Goal: Check status: Check status

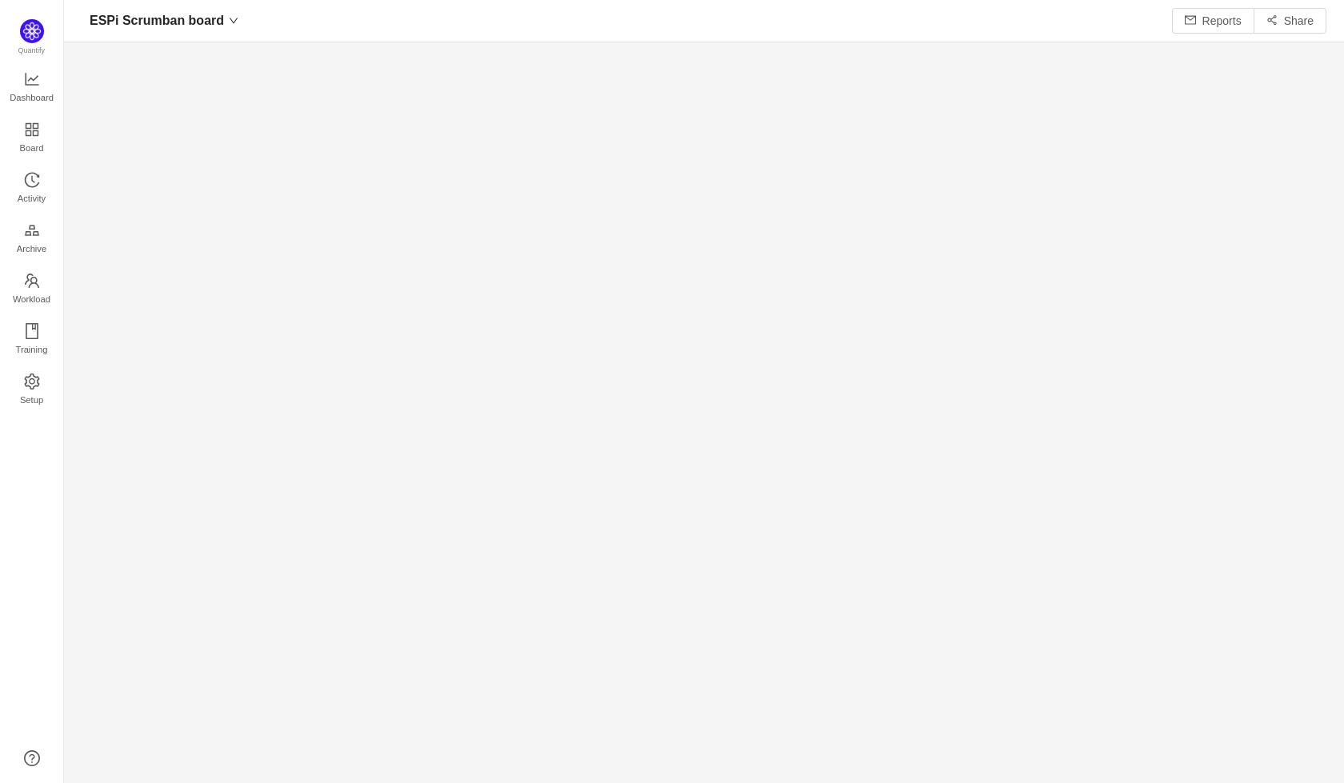
scroll to position [753, 1234]
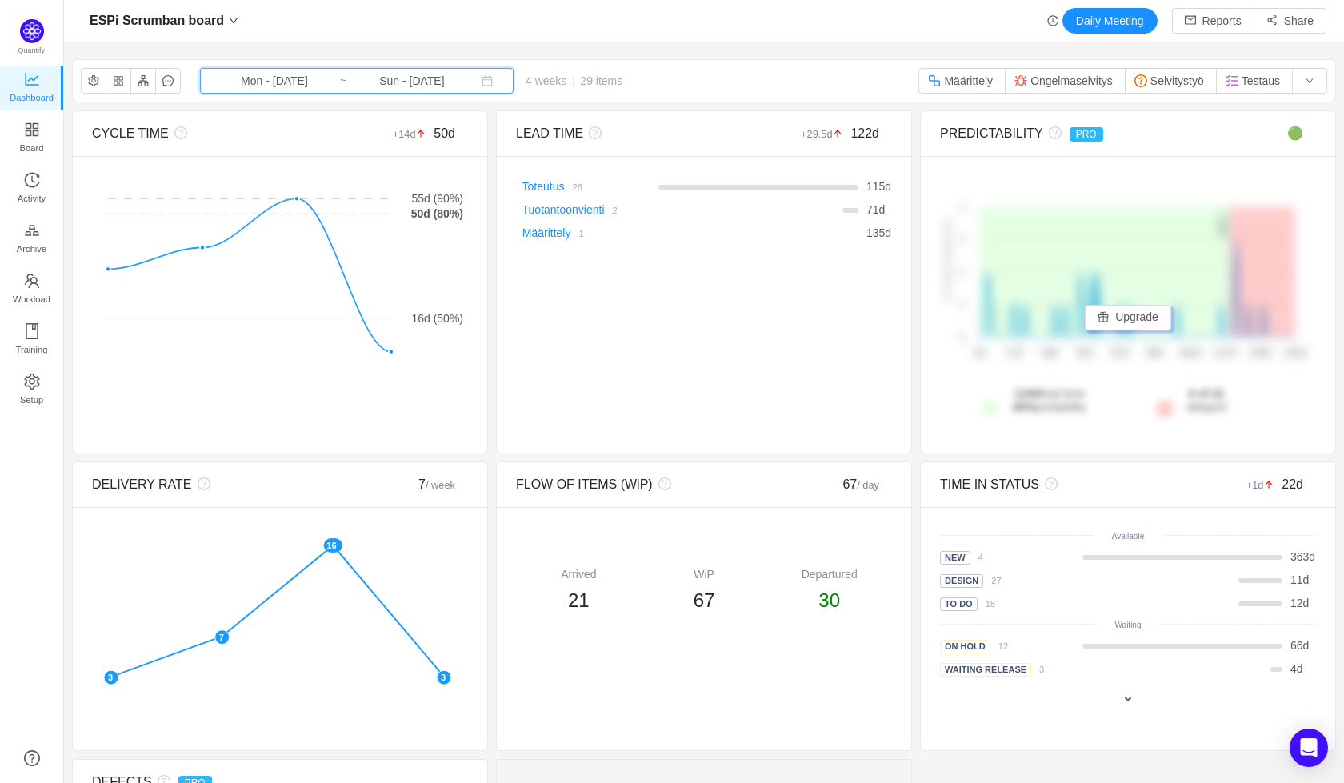
click at [482, 82] on icon "icon: calendar" at bounding box center [487, 80] width 11 height 11
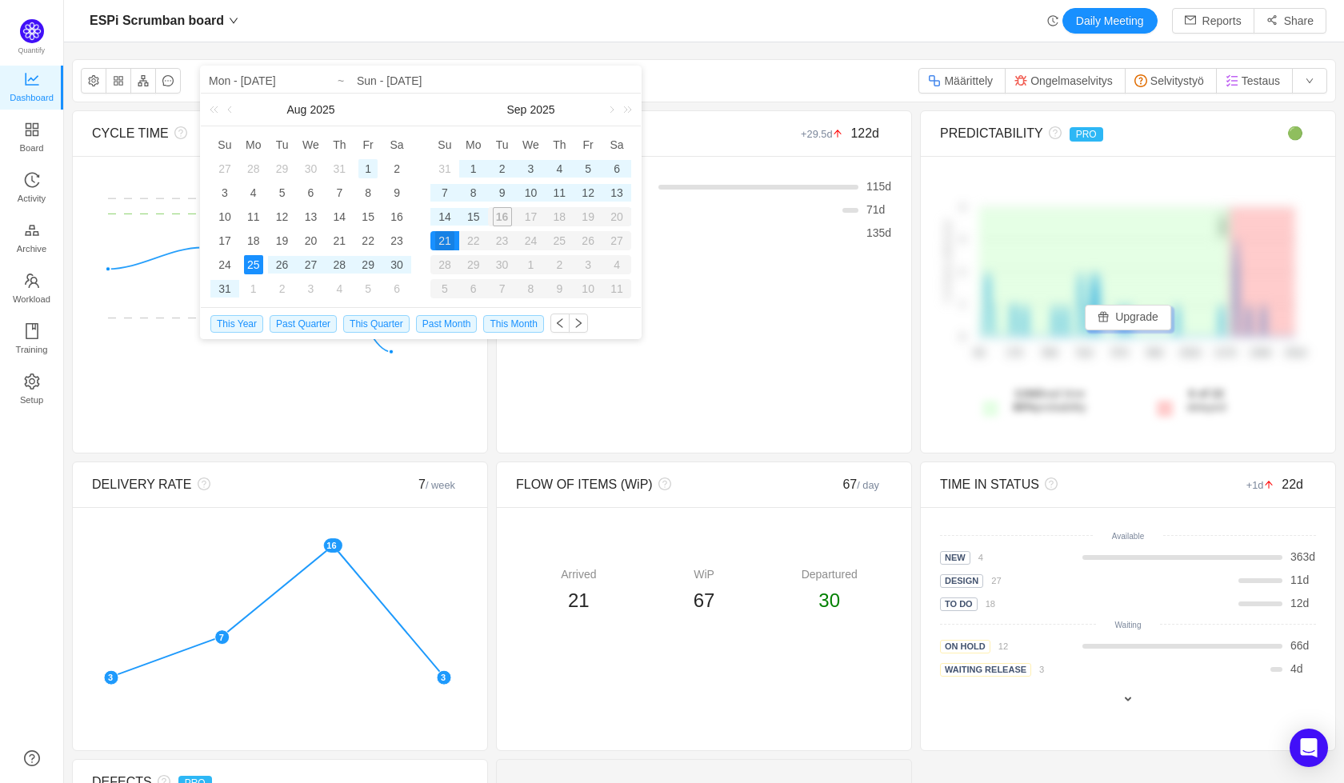
click at [362, 168] on div "1" at bounding box center [367, 168] width 19 height 19
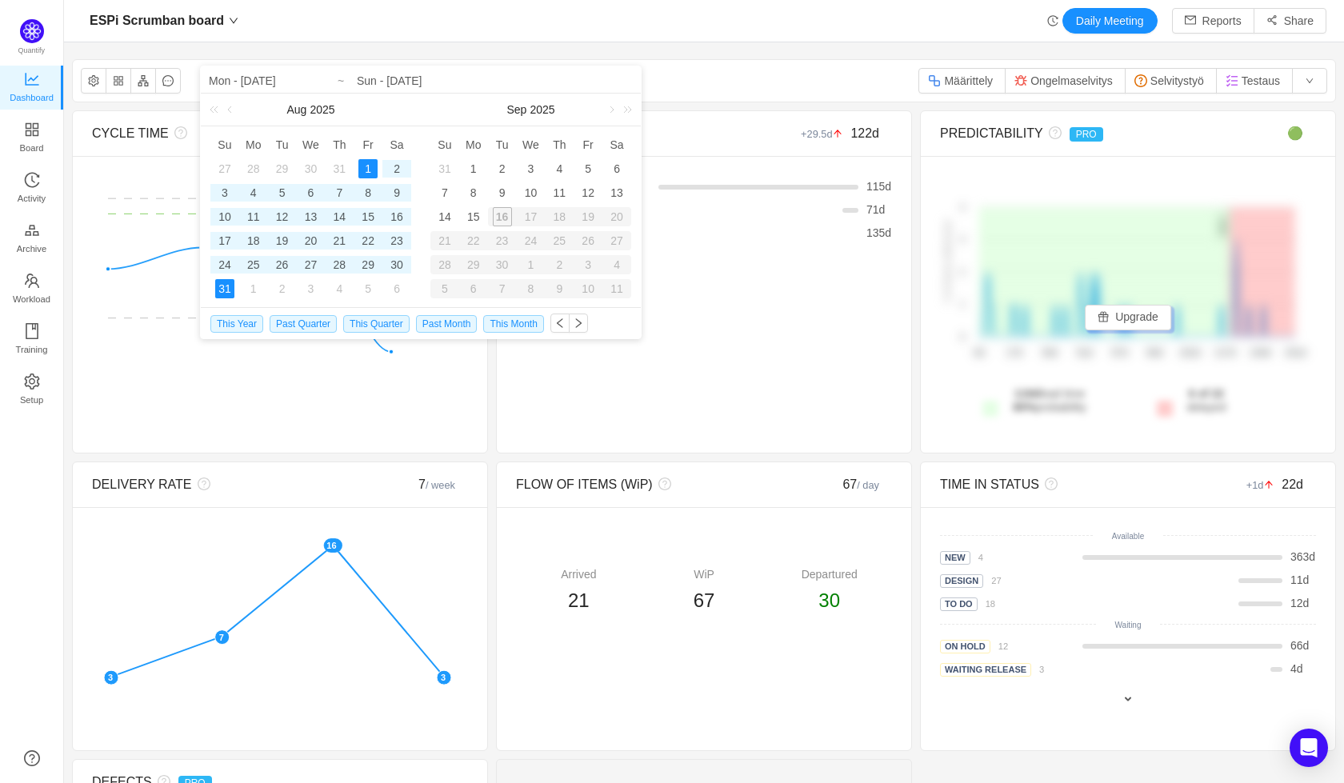
click at [229, 295] on div "31" at bounding box center [224, 288] width 19 height 19
type input "Fri - [DATE]"
type input "Sun - [DATE]"
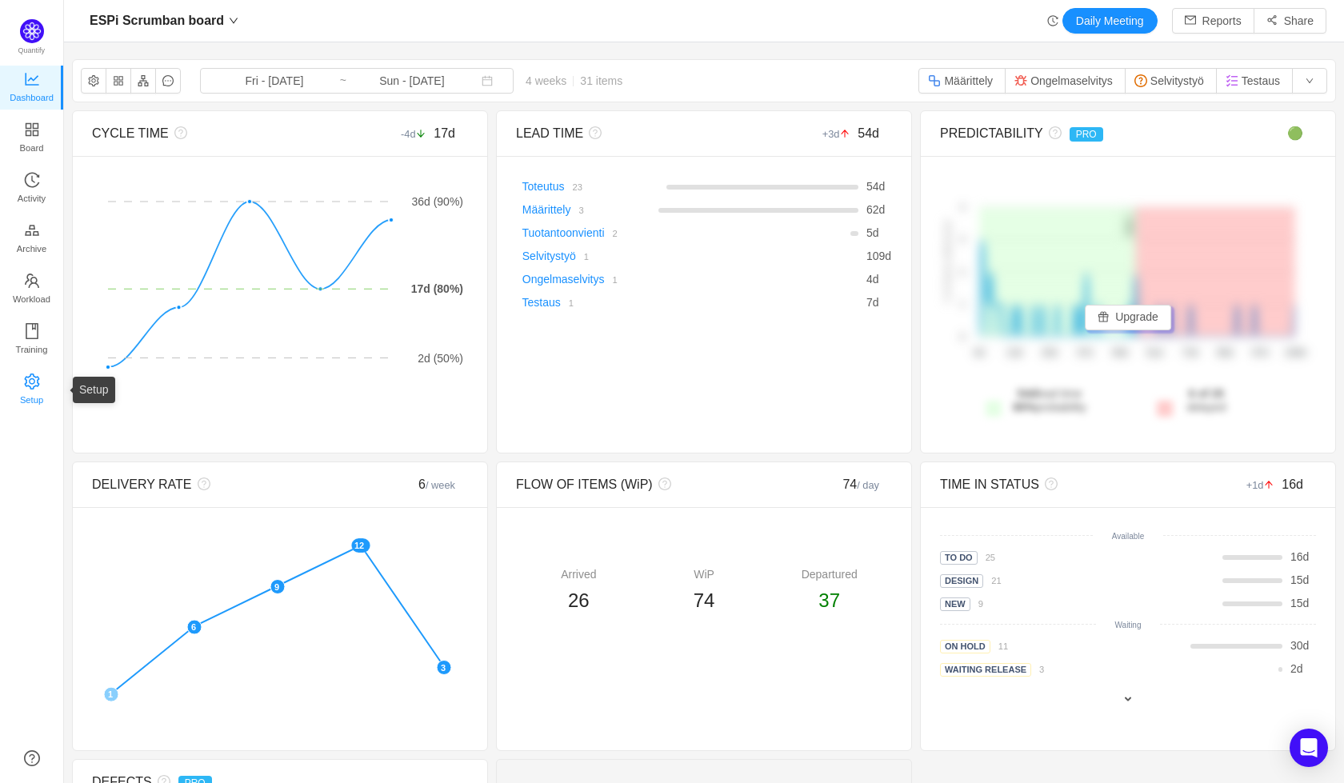
click at [30, 387] on span "Setup" at bounding box center [31, 400] width 23 height 32
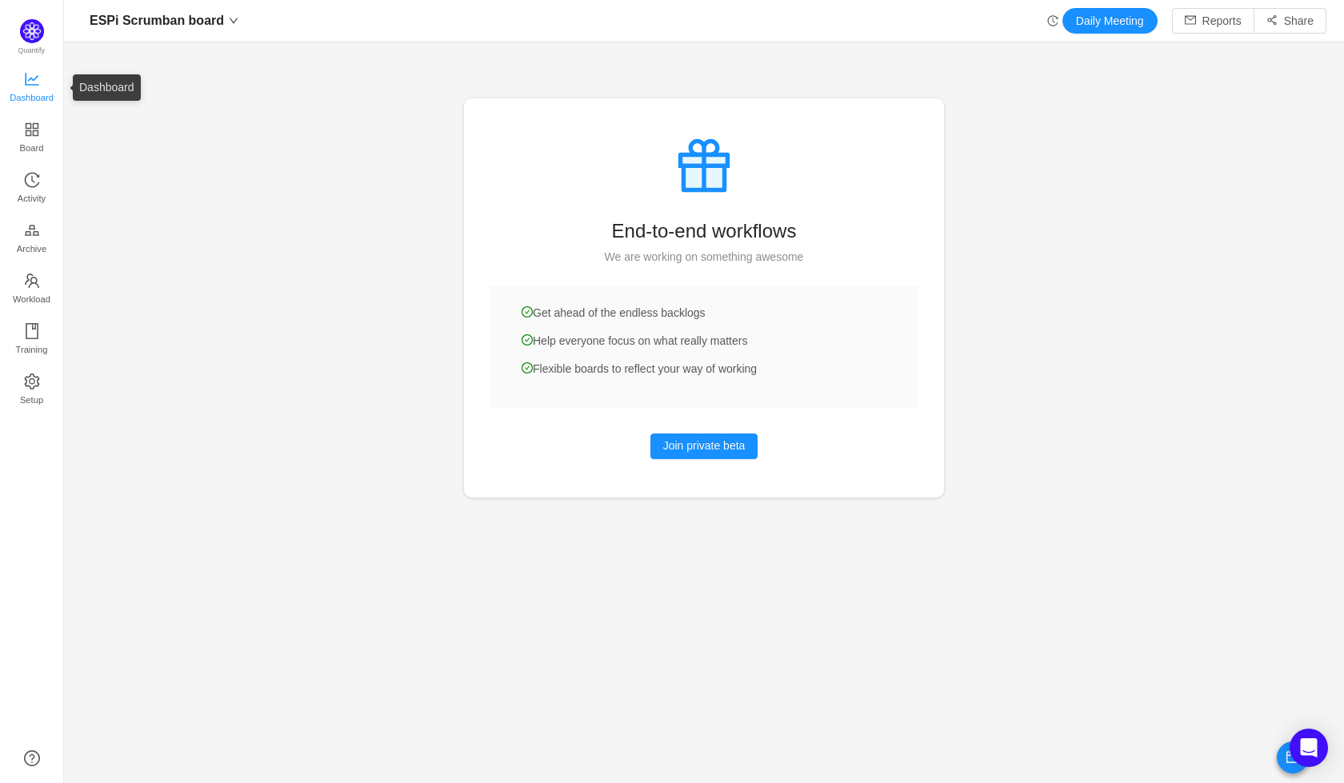
click at [19, 82] on span "Dashboard" at bounding box center [32, 98] width 44 height 32
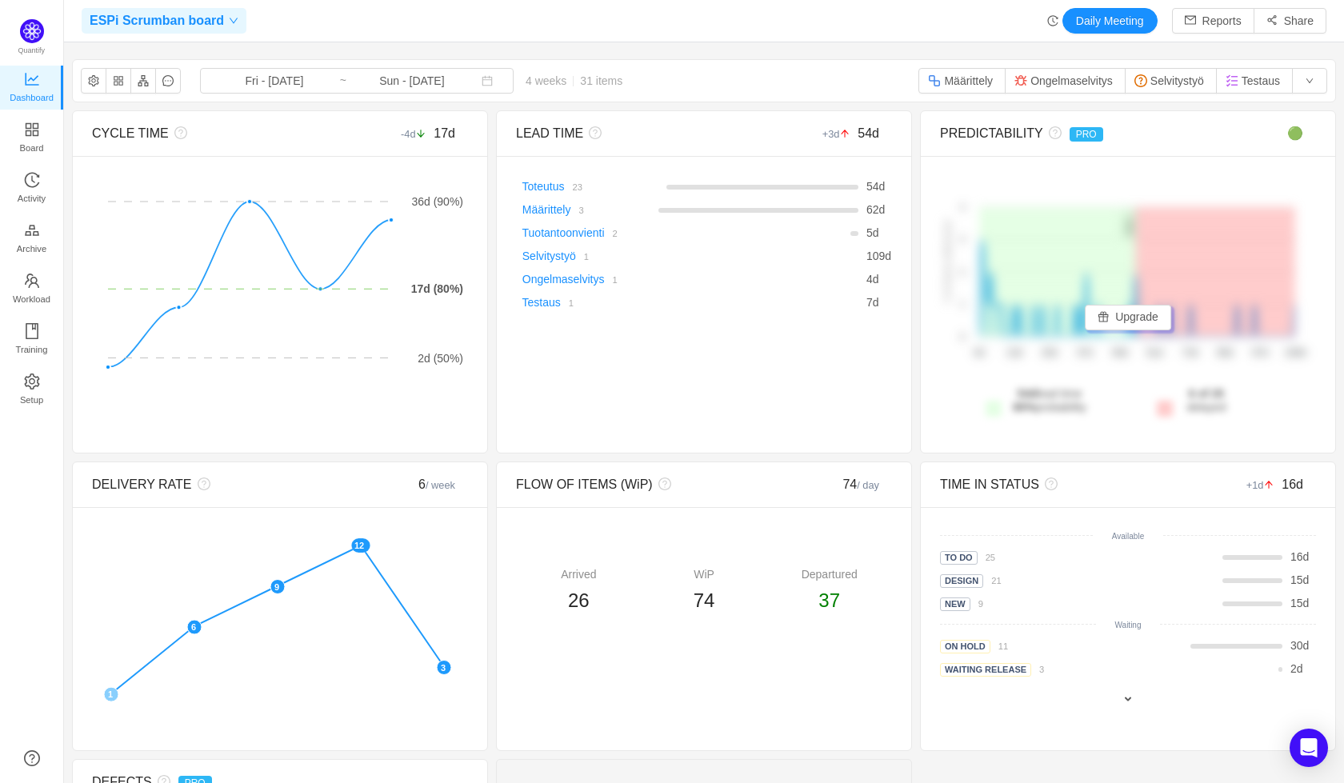
click at [229, 24] on icon "icon: down" at bounding box center [234, 21] width 10 height 10
click at [618, 86] on div "ESPi Scrumban board Fri - [DATE] ~ Sun - [DATE] 4 weeks 31 items Määrittely Ong…" at bounding box center [704, 81] width 1262 height 42
